Goal: Task Accomplishment & Management: Complete application form

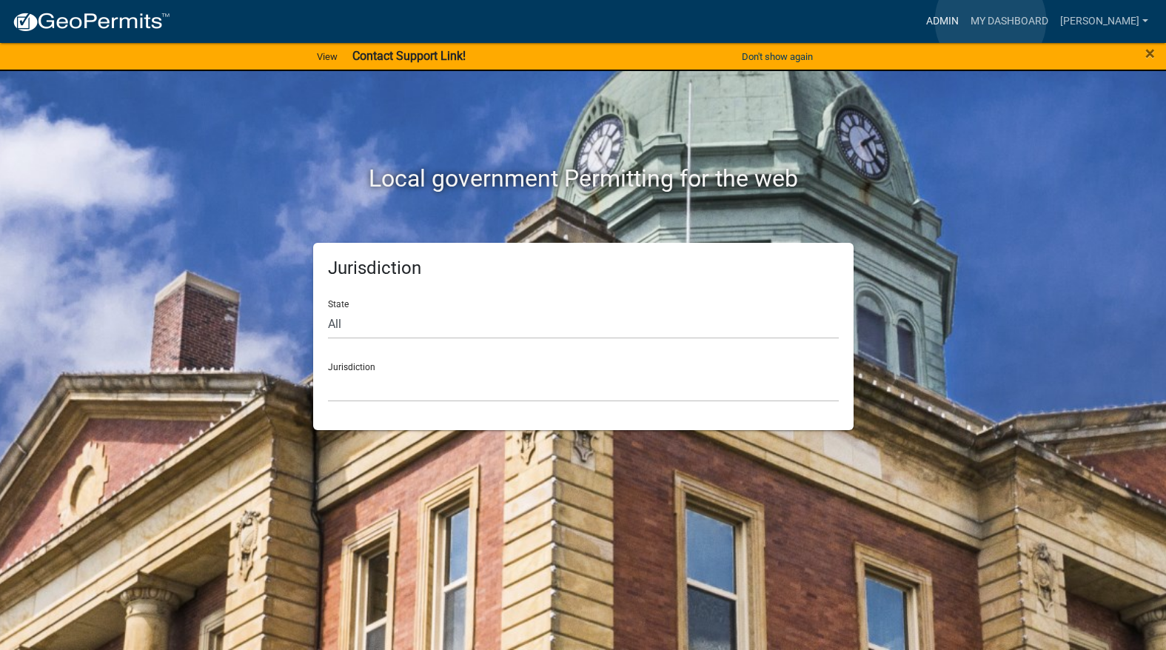
click at [965, 21] on link "Admin" at bounding box center [943, 21] width 44 height 28
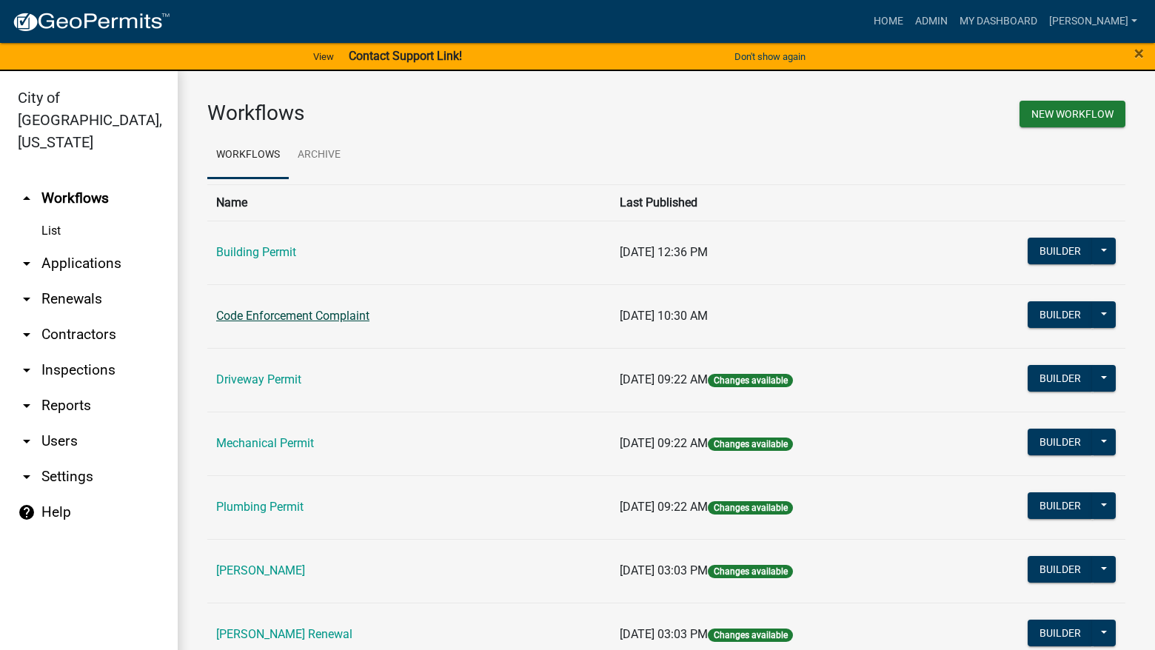
click at [344, 321] on link "Code Enforcement Complaint" at bounding box center [292, 316] width 153 height 14
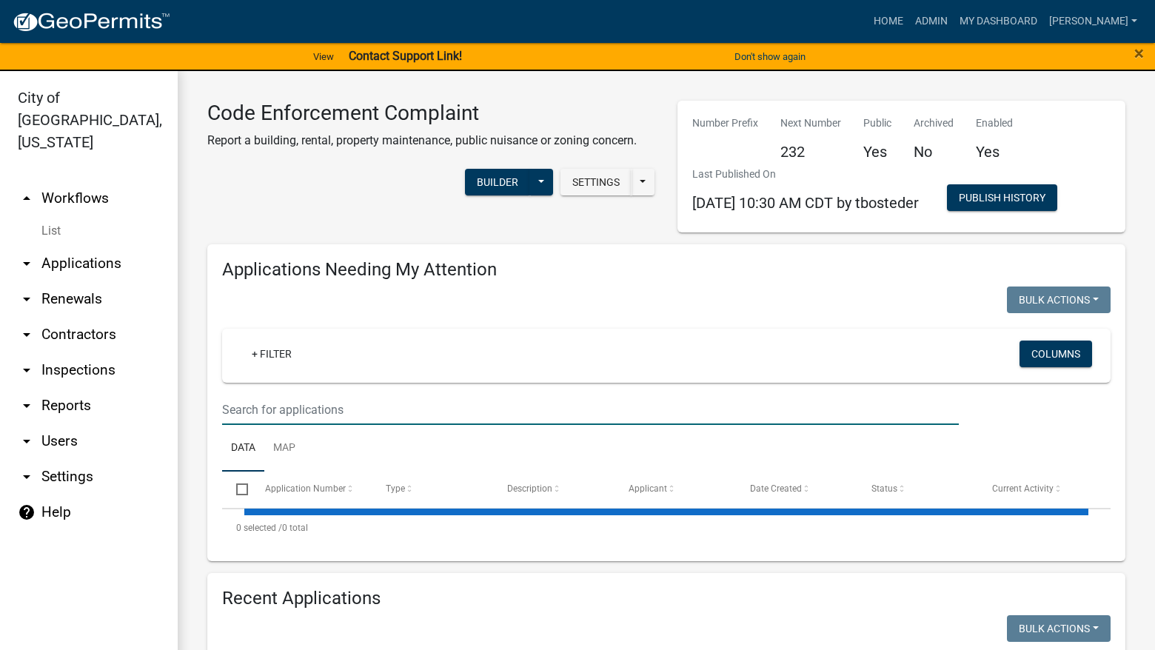
click at [353, 414] on input "text" at bounding box center [590, 410] width 737 height 30
select select "3: 100"
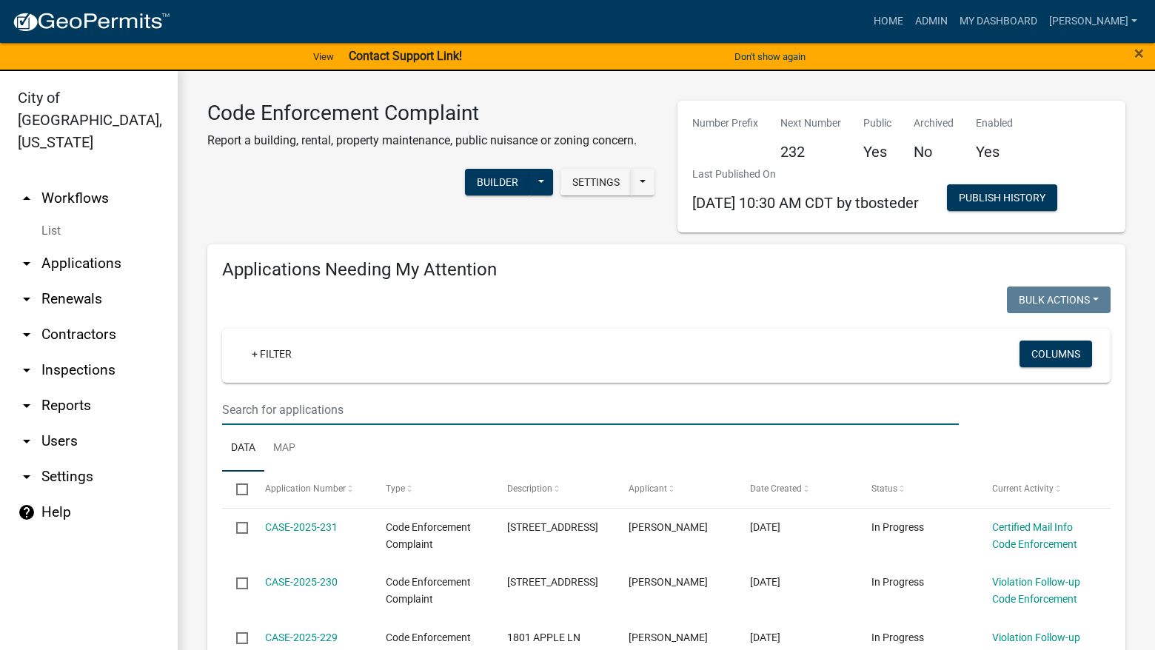
select select "3: 100"
type input "314"
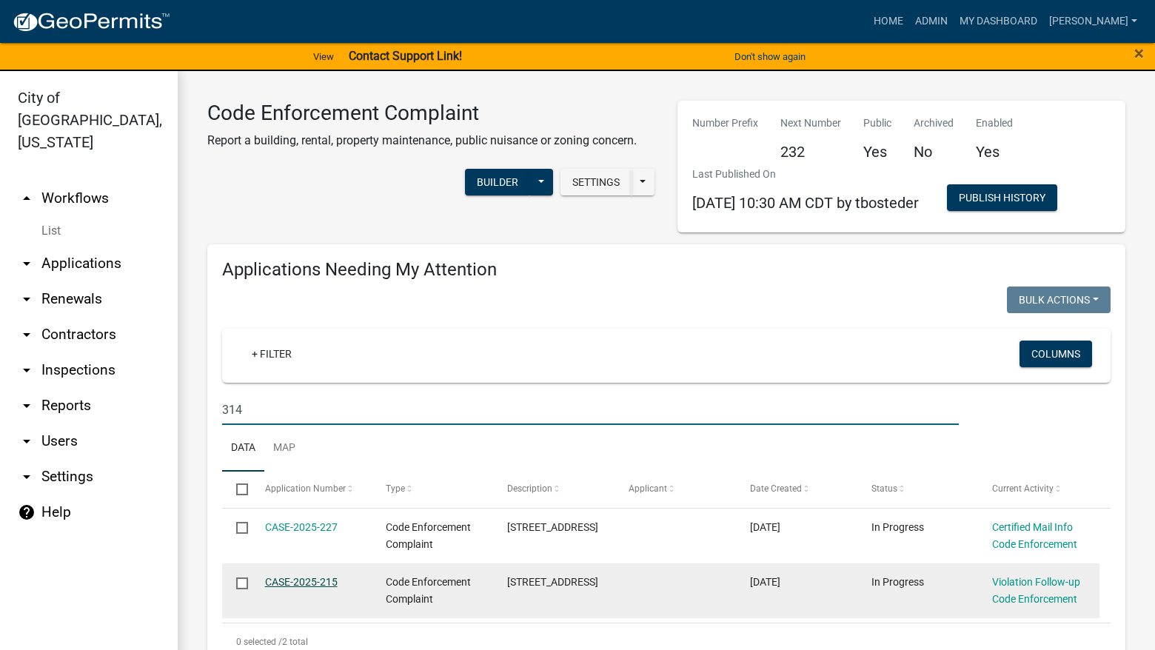
click at [327, 579] on link "CASE-2025-215" at bounding box center [301, 582] width 73 height 12
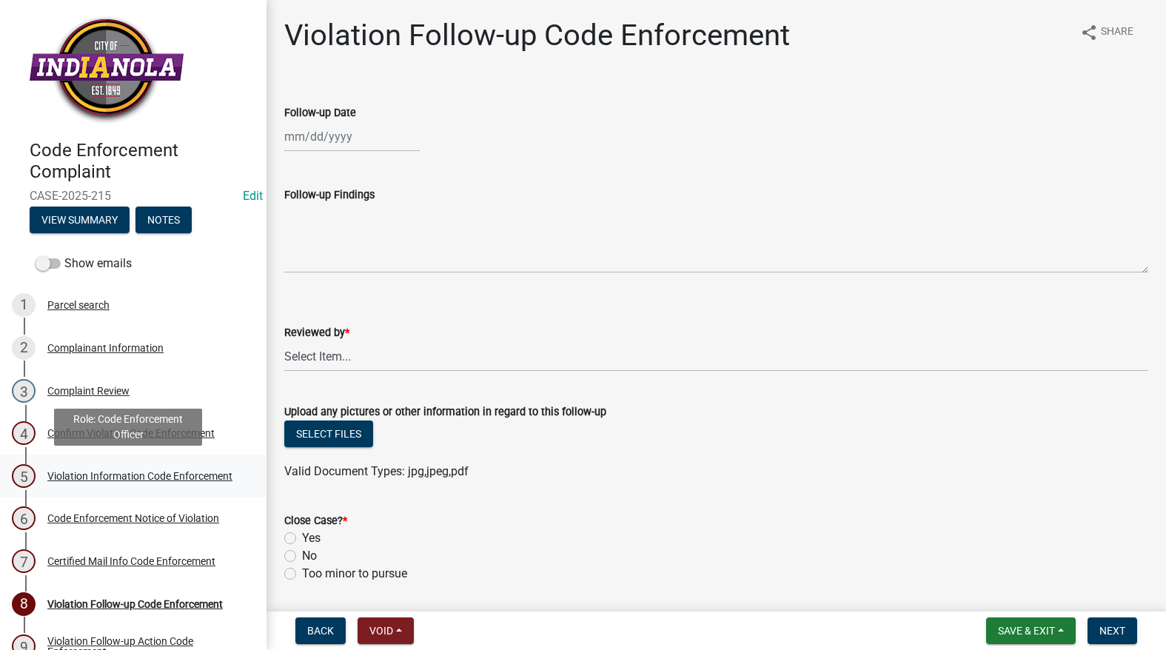
click at [79, 479] on div "Violation Information Code Enforcement" at bounding box center [139, 476] width 185 height 10
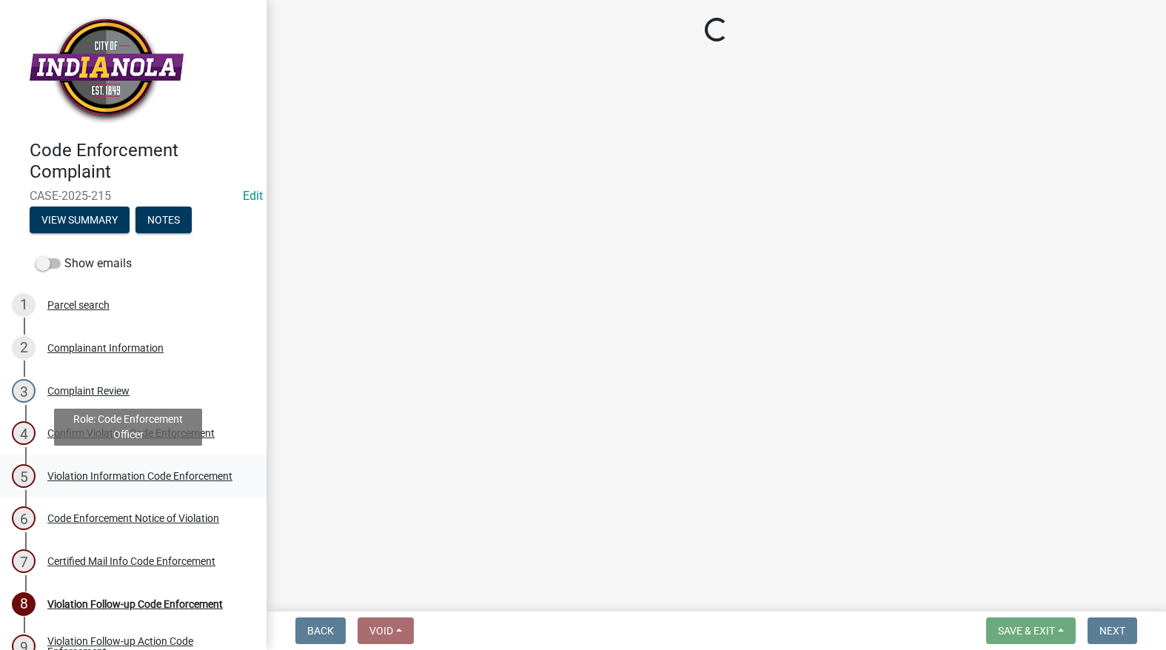
select select "634d5426-b8b3-48ee-aa1e-d523f7499186"
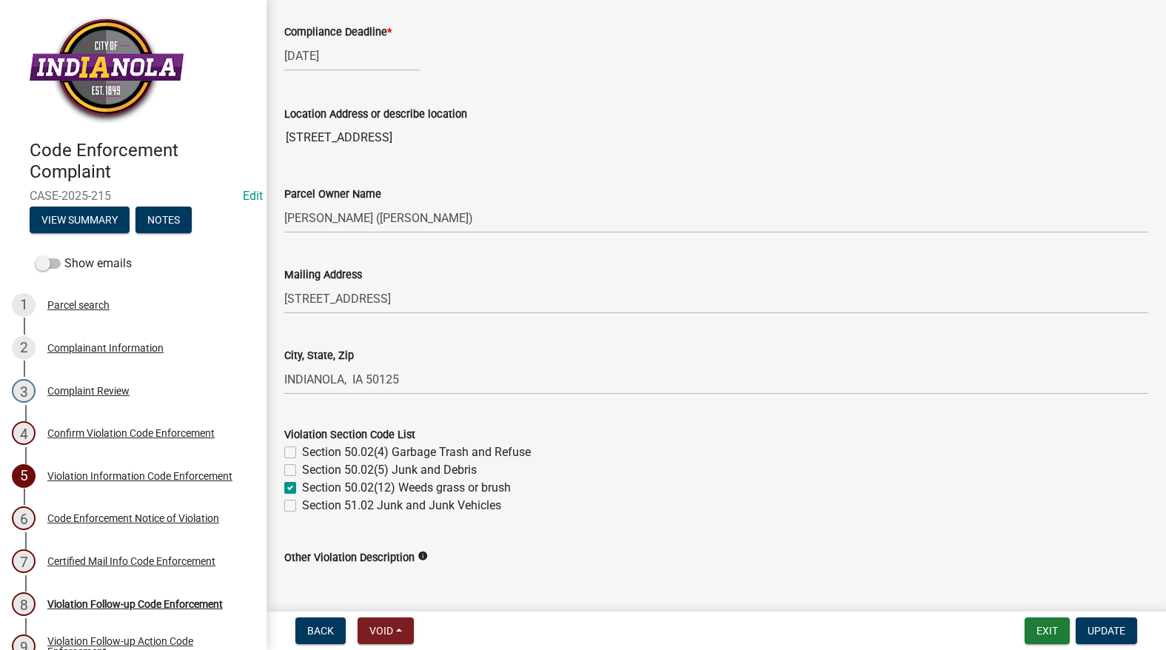
scroll to position [370, 0]
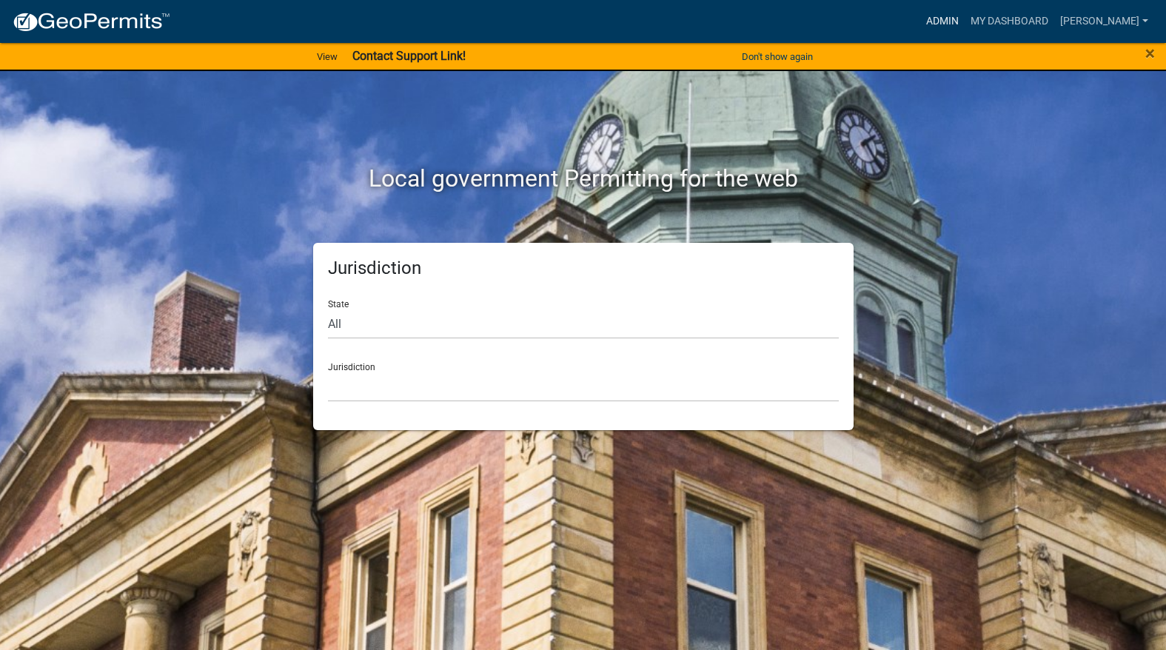
click at [965, 19] on link "Admin" at bounding box center [943, 21] width 44 height 28
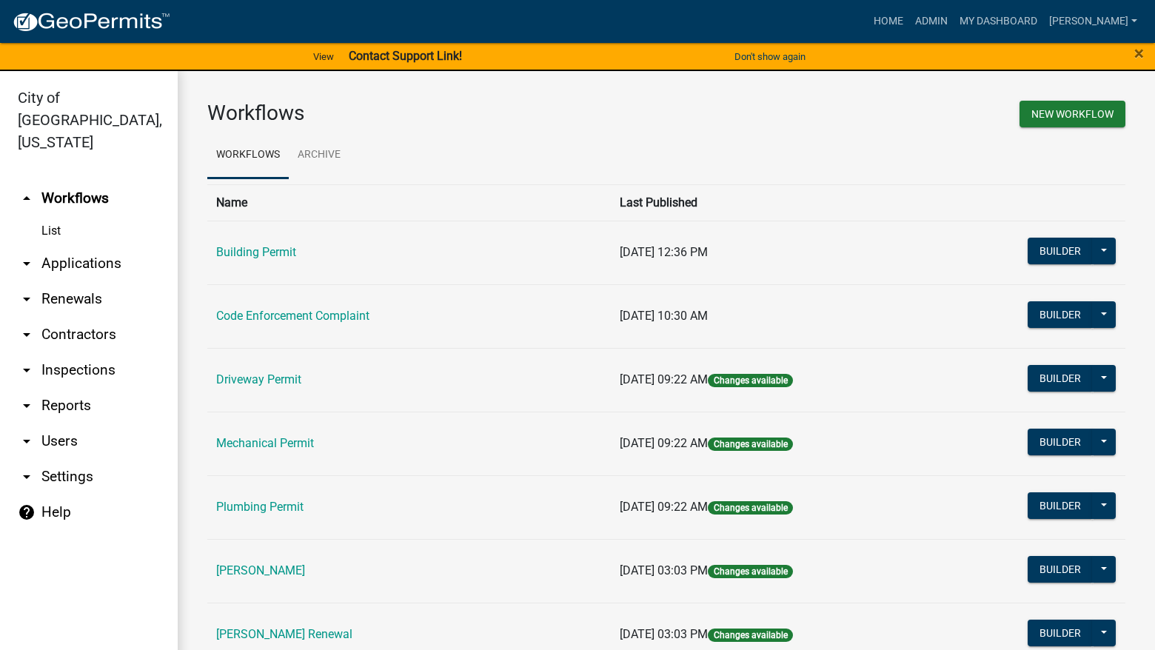
click at [307, 313] on link "Code Enforcement Complaint" at bounding box center [292, 316] width 153 height 14
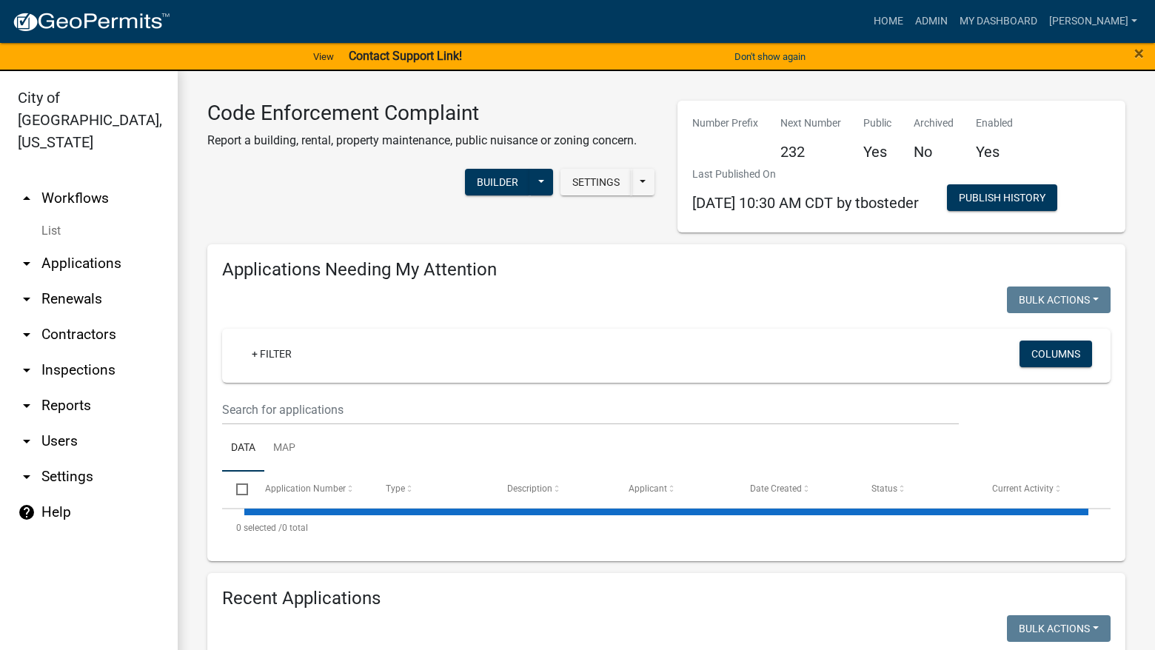
select select "3: 100"
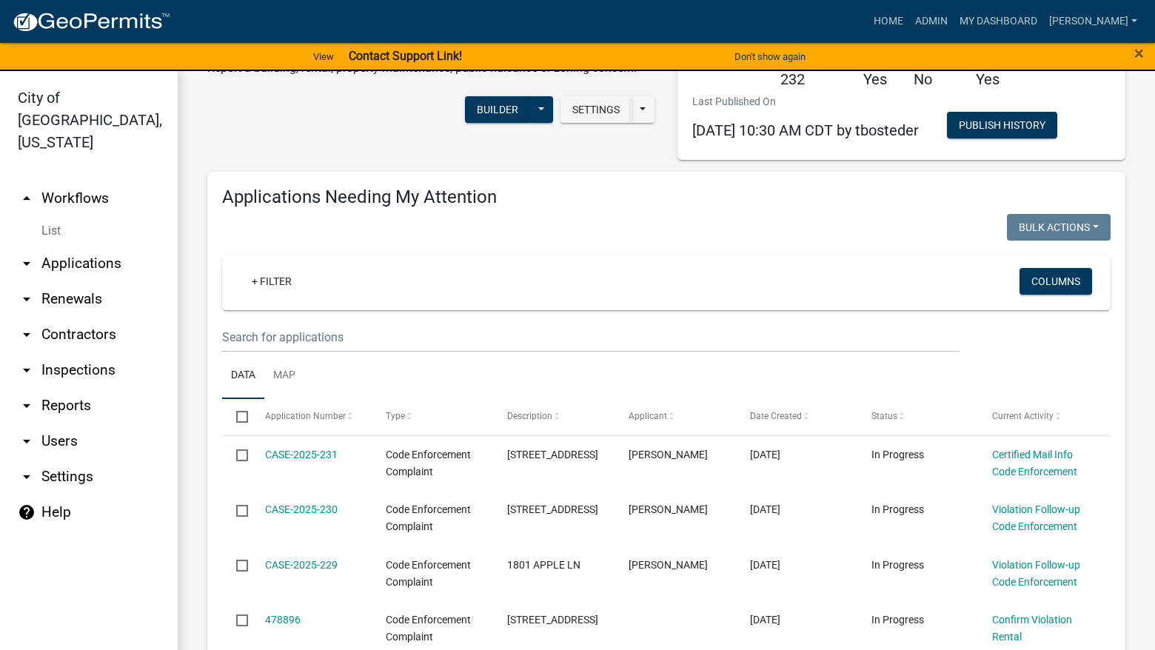
scroll to position [370, 0]
